Goal: Information Seeking & Learning: Understand process/instructions

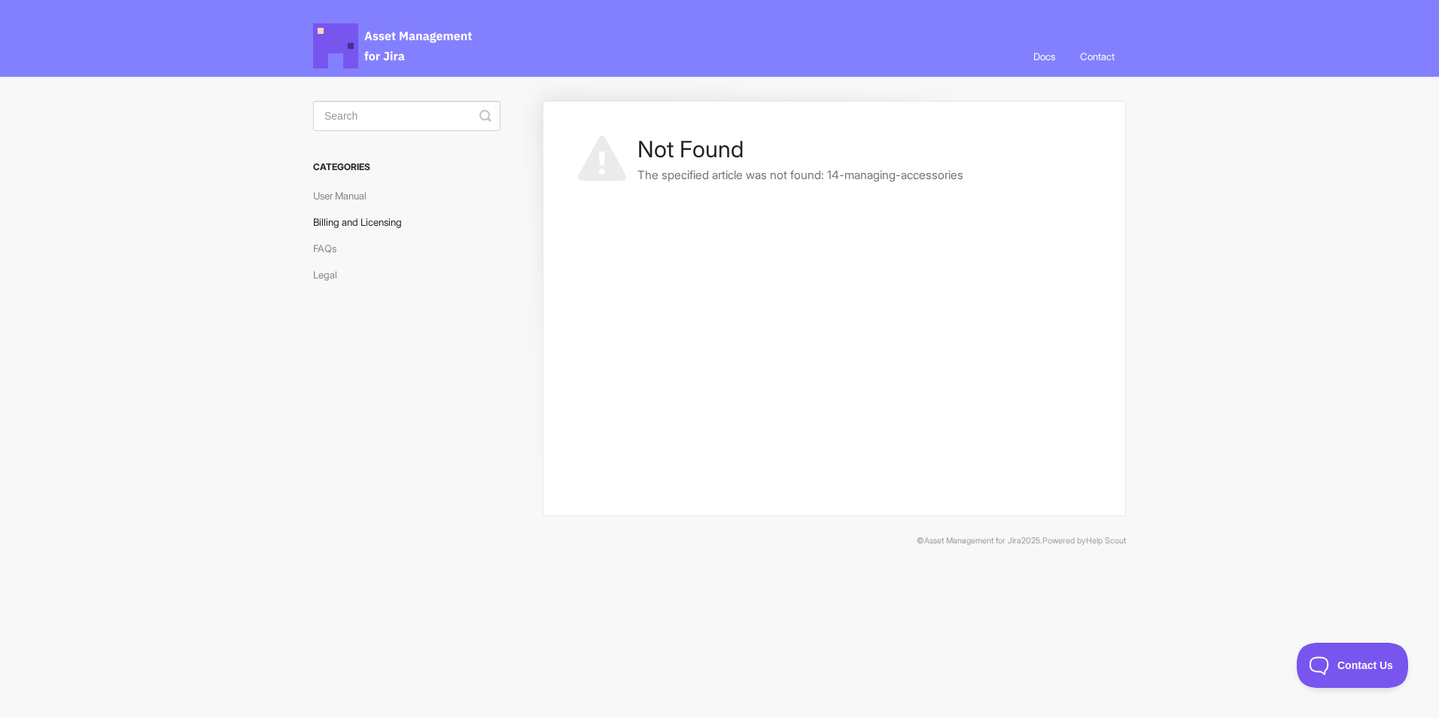
click at [378, 223] on link "Billing and Licensing" at bounding box center [363, 222] width 100 height 24
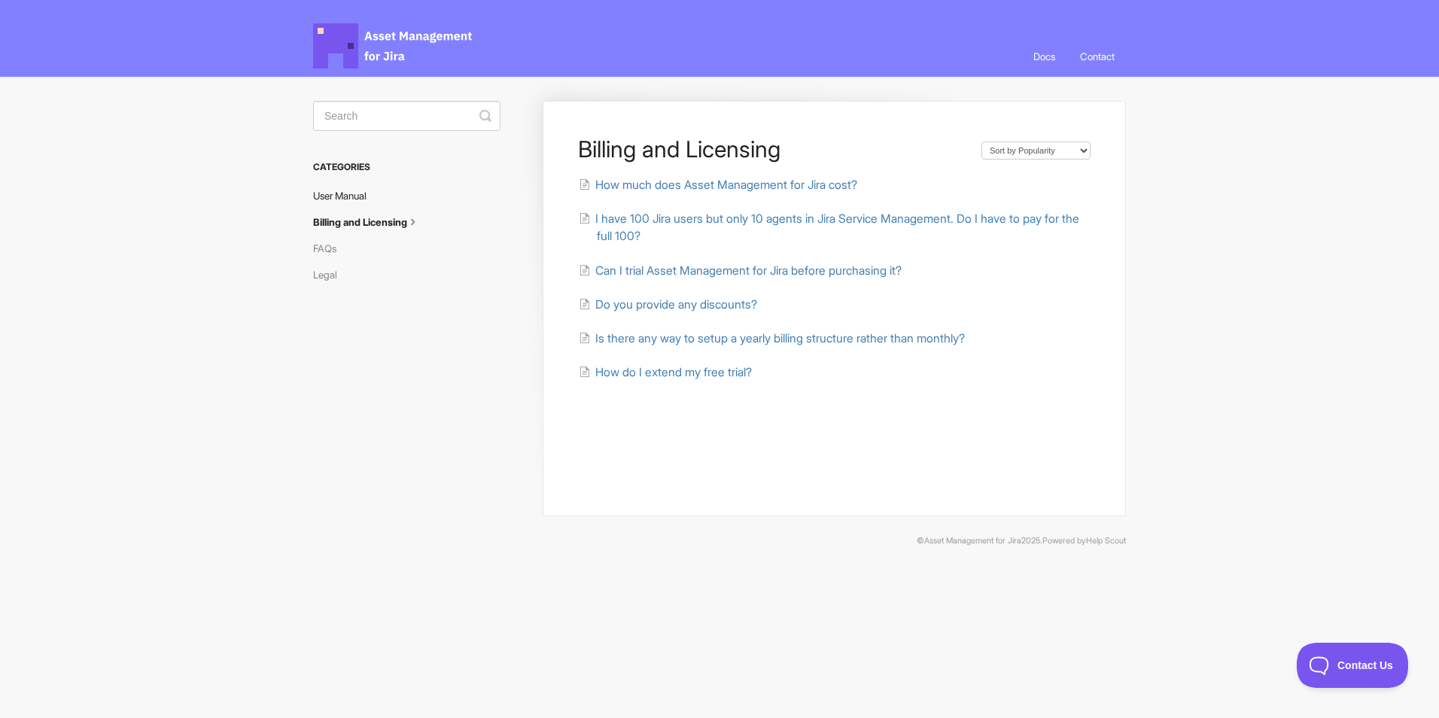
click at [357, 189] on link "User Manual" at bounding box center [345, 196] width 65 height 24
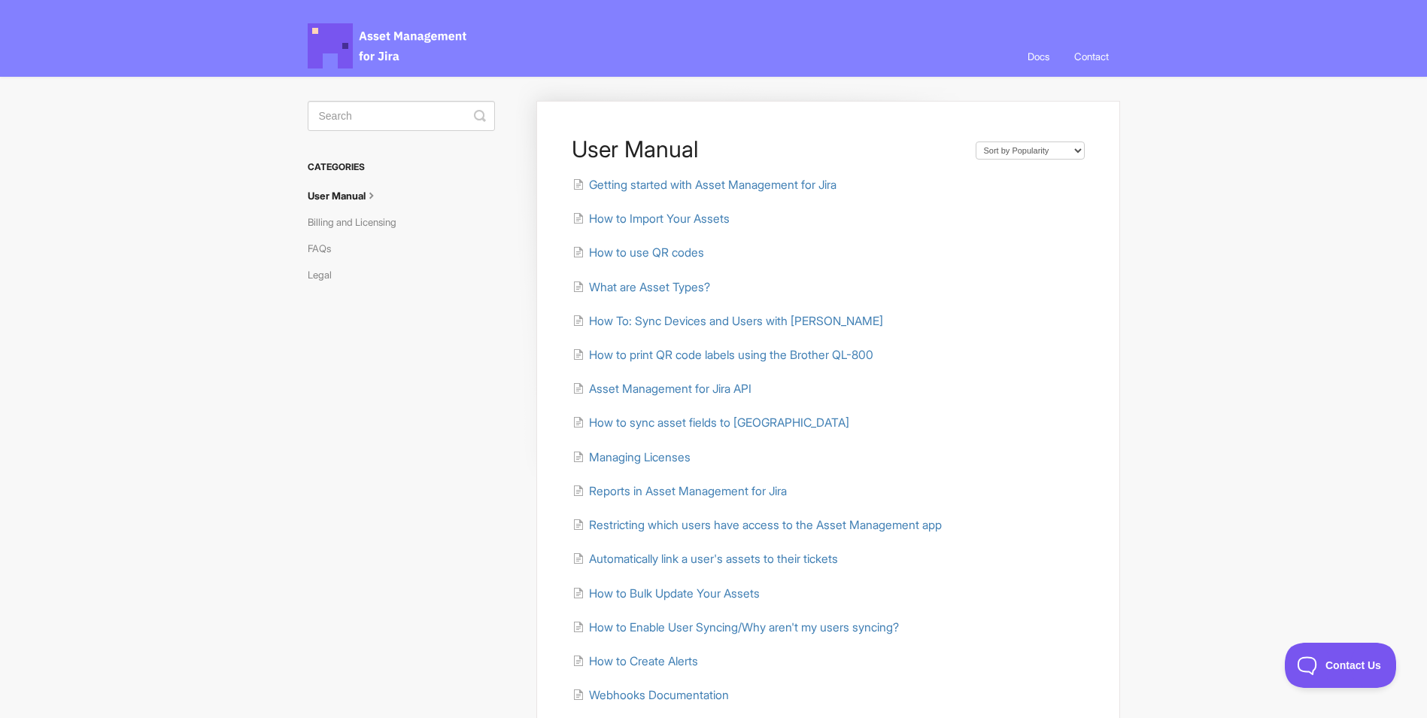
click at [590, 448] on li "Managing Licenses" at bounding box center [828, 456] width 512 height 17
click at [597, 453] on span "Managing Licenses" at bounding box center [640, 457] width 102 height 14
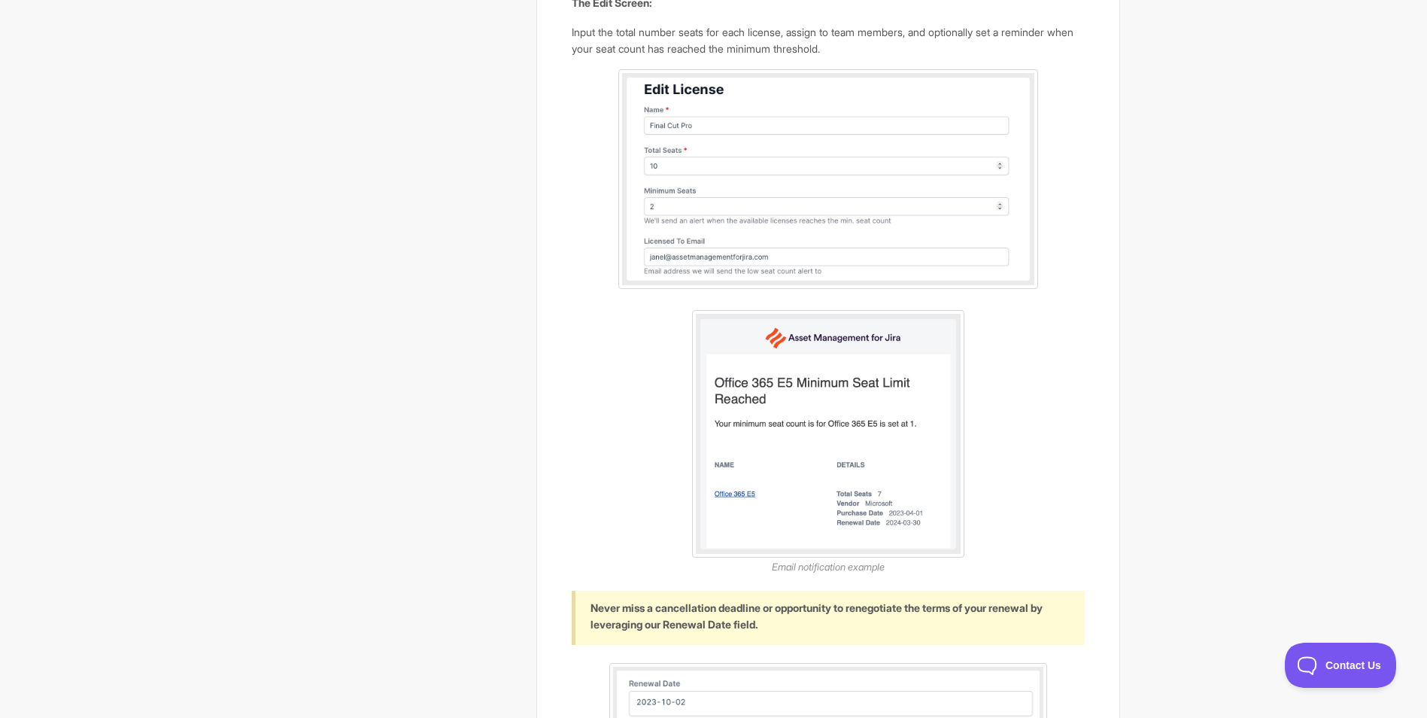
scroll to position [828, 0]
